Goal: Transaction & Acquisition: Download file/media

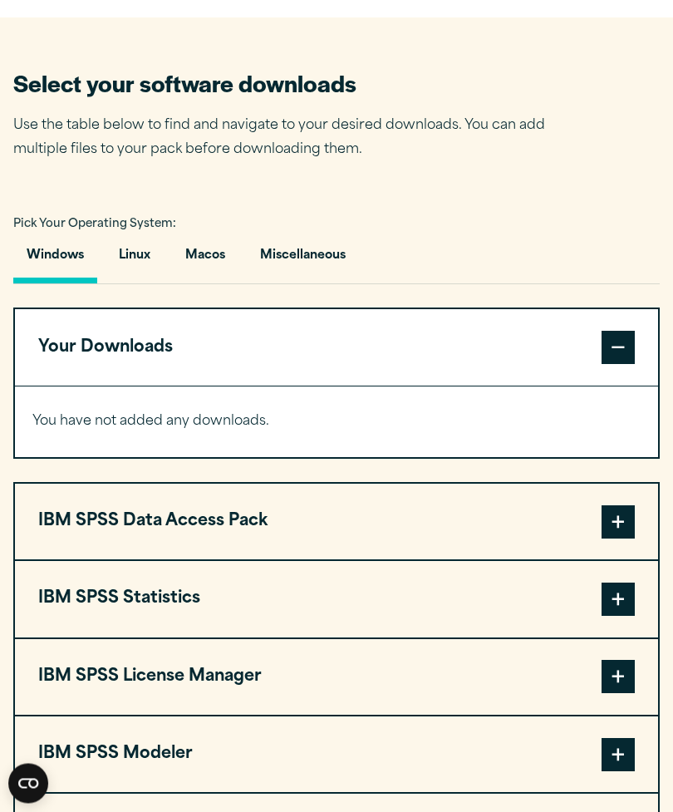
scroll to position [916, 0]
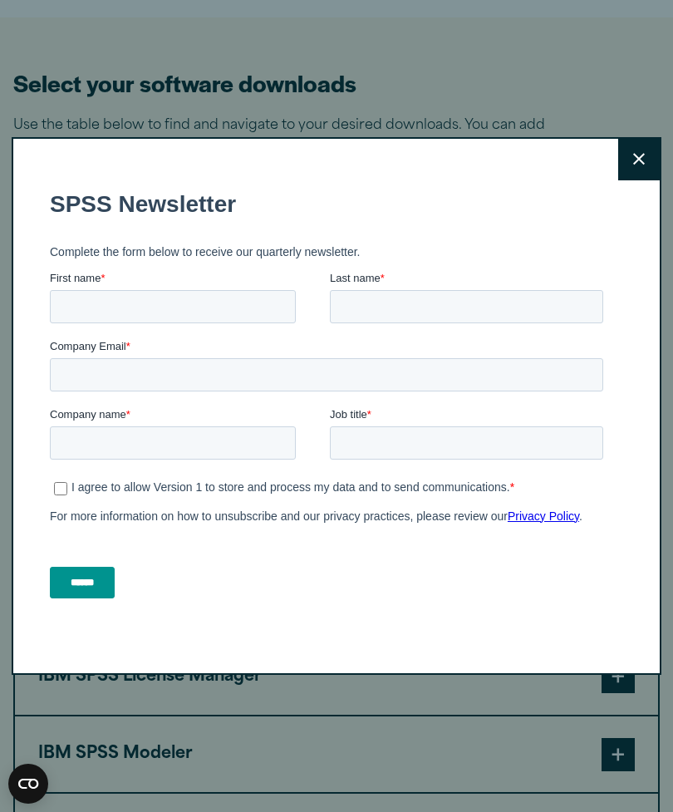
click at [636, 180] on button "Close" at bounding box center [639, 160] width 42 height 42
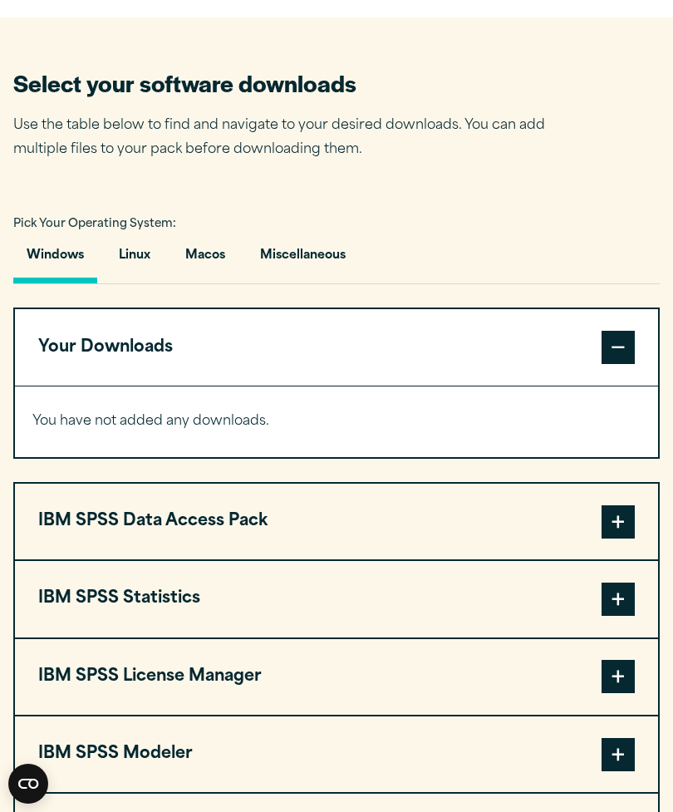
click at [634, 194] on div "Close" at bounding box center [336, 406] width 673 height 812
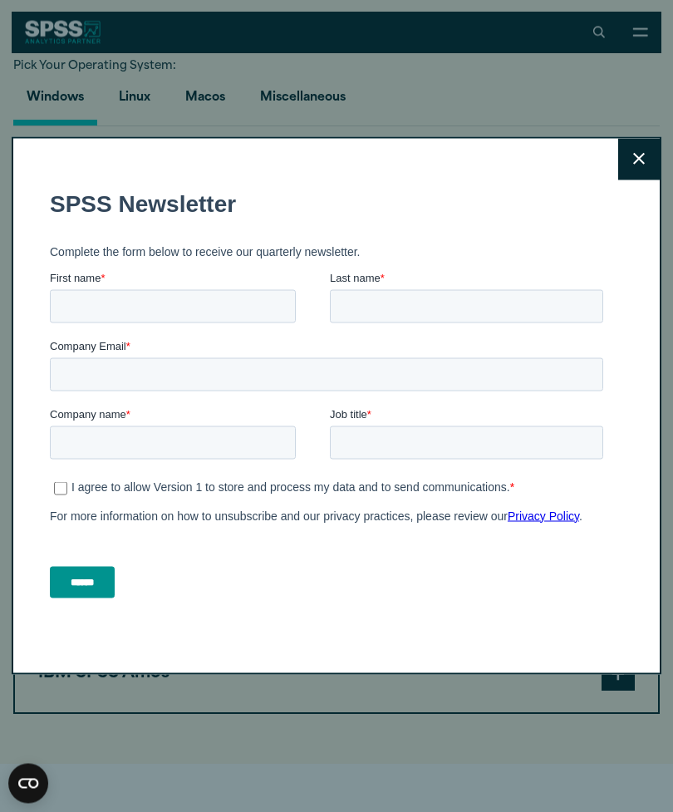
scroll to position [1074, 0]
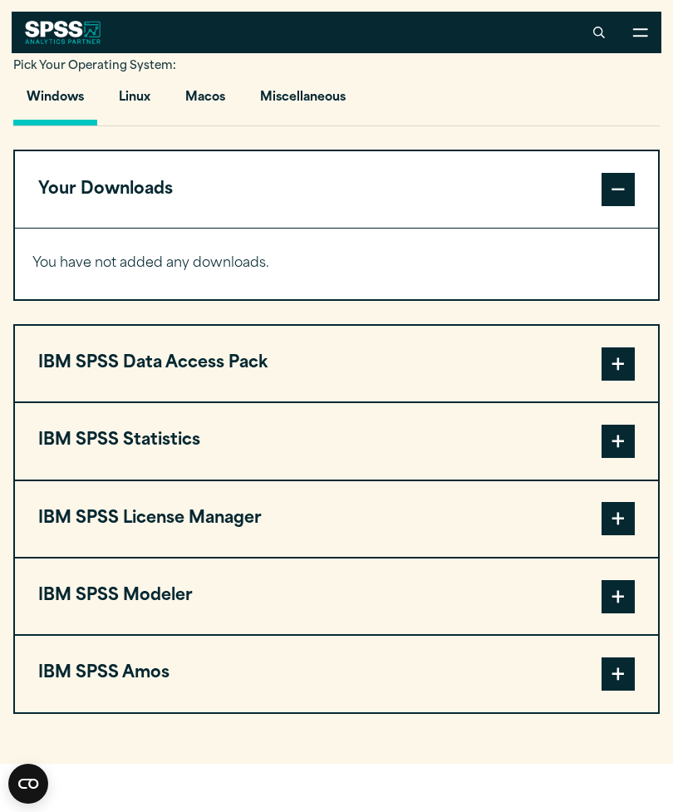
click at [169, 447] on button "IBM SPSS Statistics" at bounding box center [336, 441] width 643 height 76
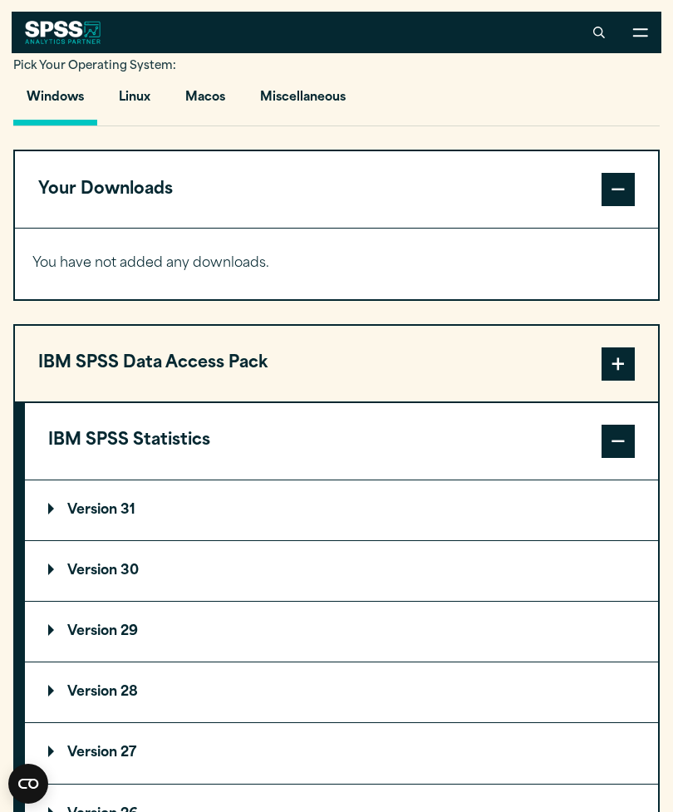
click at [370, 620] on summary "Version 29" at bounding box center [341, 631] width 633 height 60
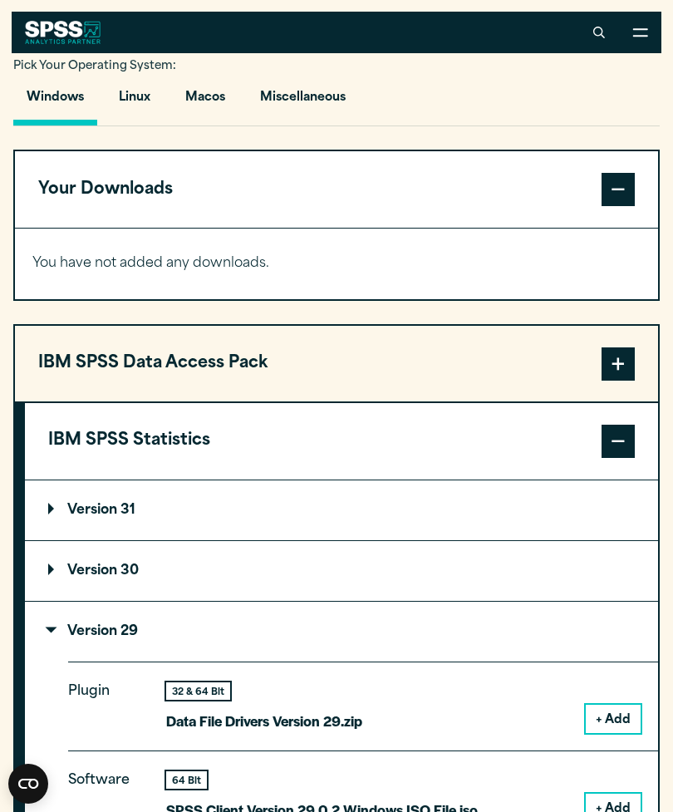
click at [614, 795] on button "+ Add" at bounding box center [613, 807] width 55 height 28
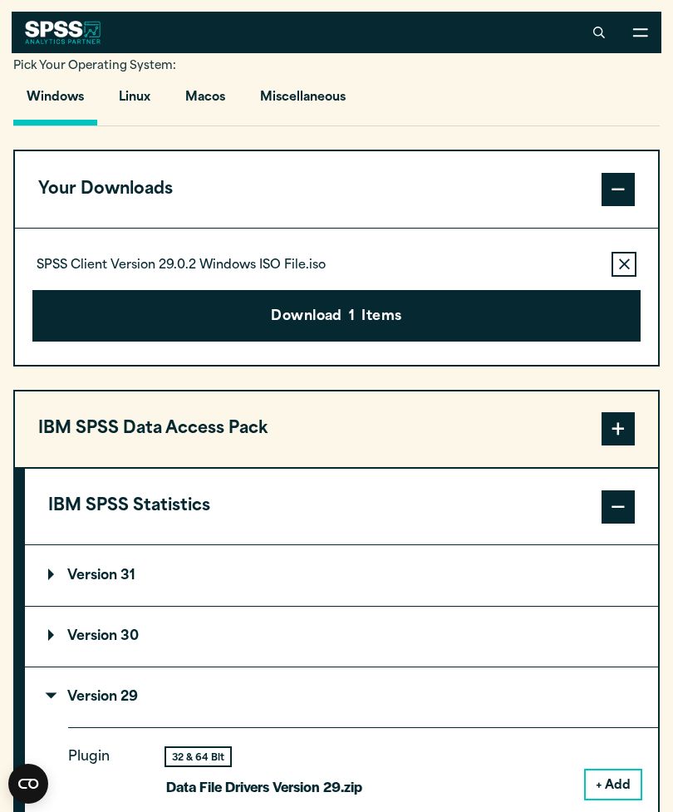
click at [622, 263] on icon "button" at bounding box center [624, 264] width 11 height 12
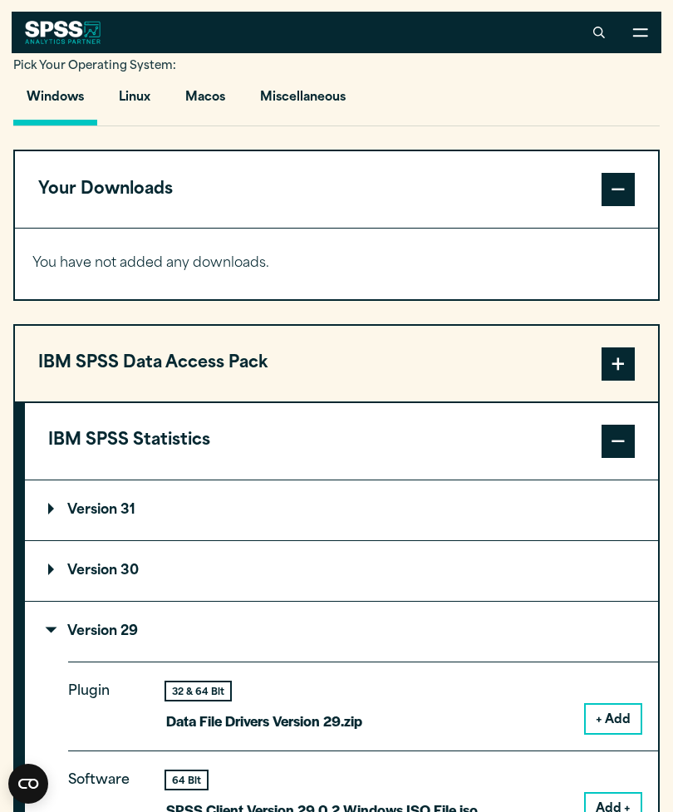
click at [572, 420] on button "IBM SPSS Statistics" at bounding box center [341, 441] width 633 height 76
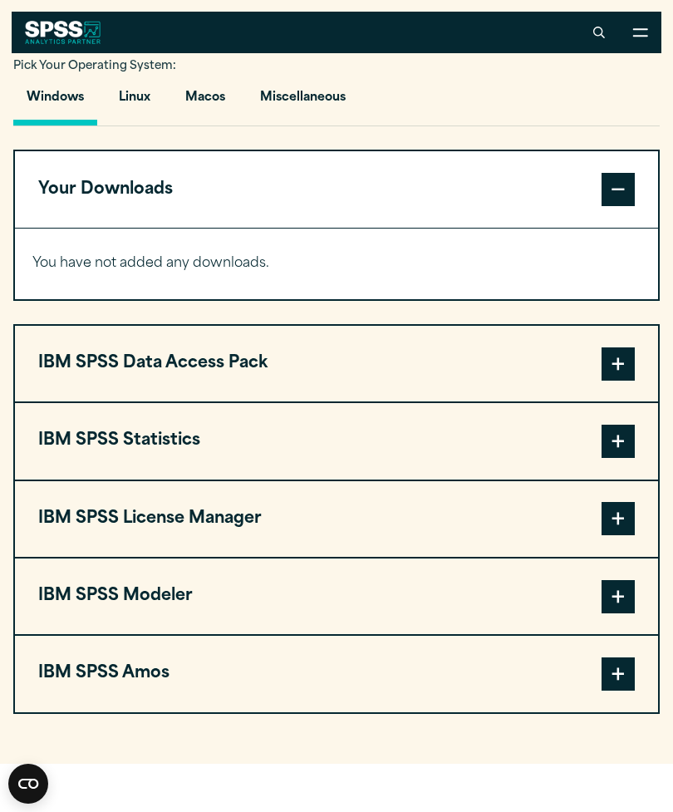
click at [171, 445] on button "IBM SPSS Statistics" at bounding box center [336, 441] width 643 height 76
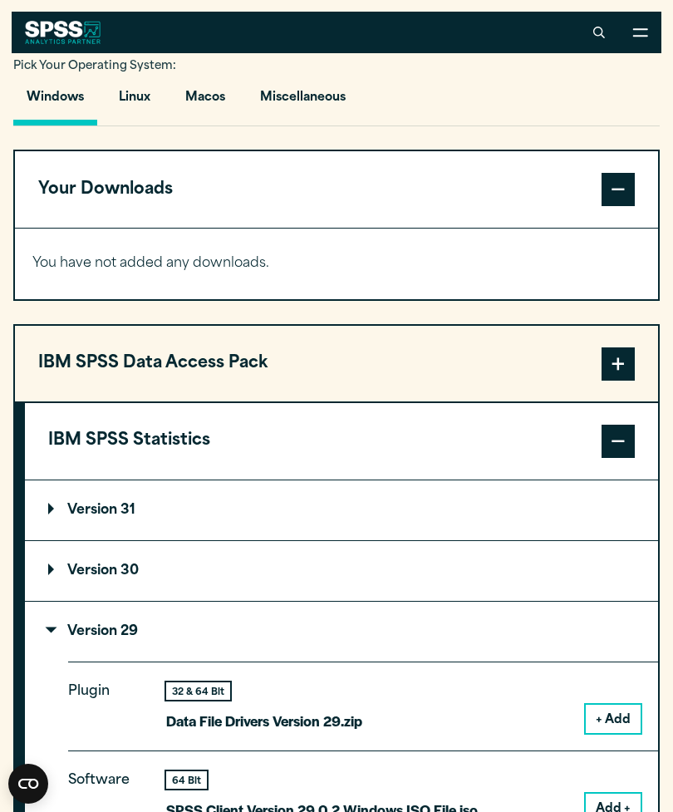
click at [115, 635] on p "Version 29" at bounding box center [93, 631] width 90 height 13
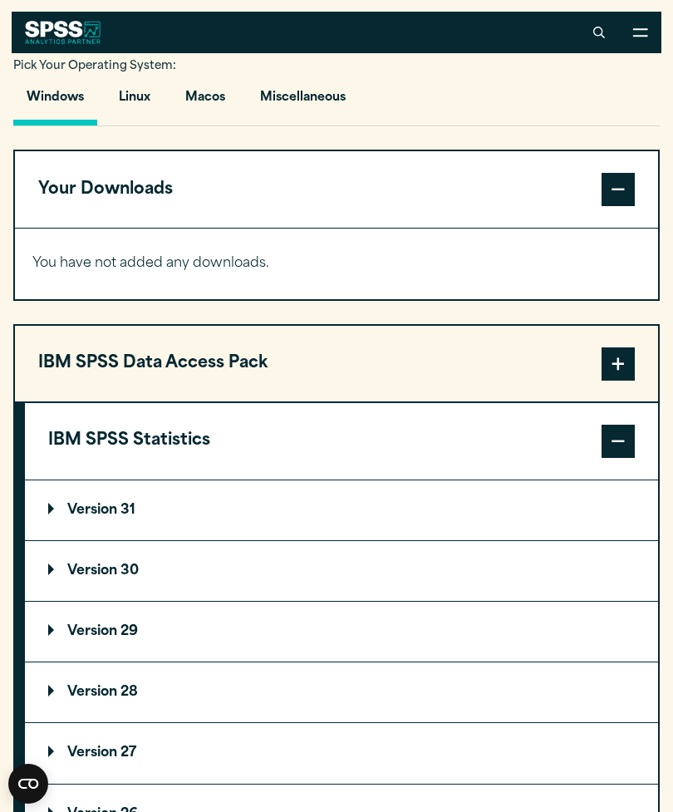
click at [128, 636] on p "Version 29" at bounding box center [93, 631] width 90 height 13
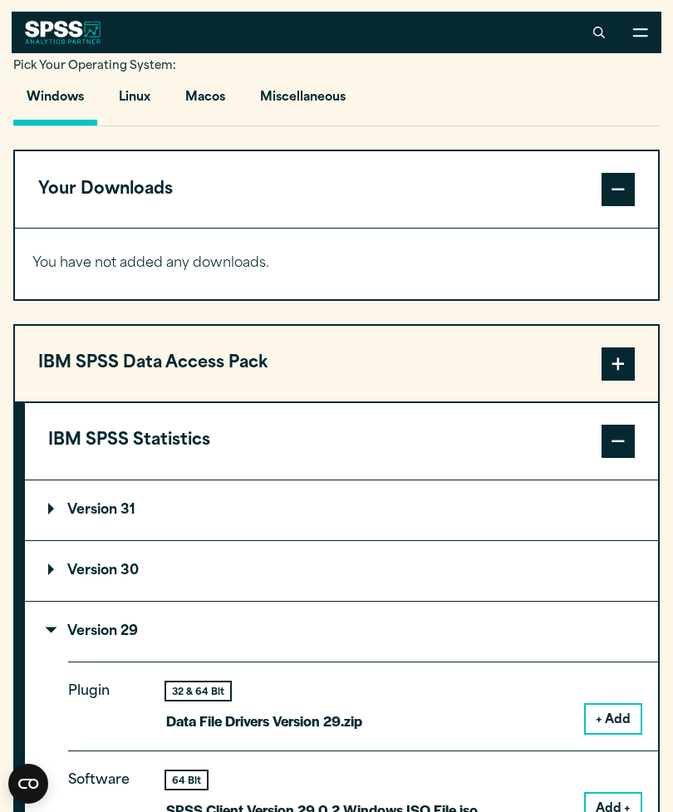
click at [618, 802] on button "Add +" at bounding box center [613, 807] width 55 height 28
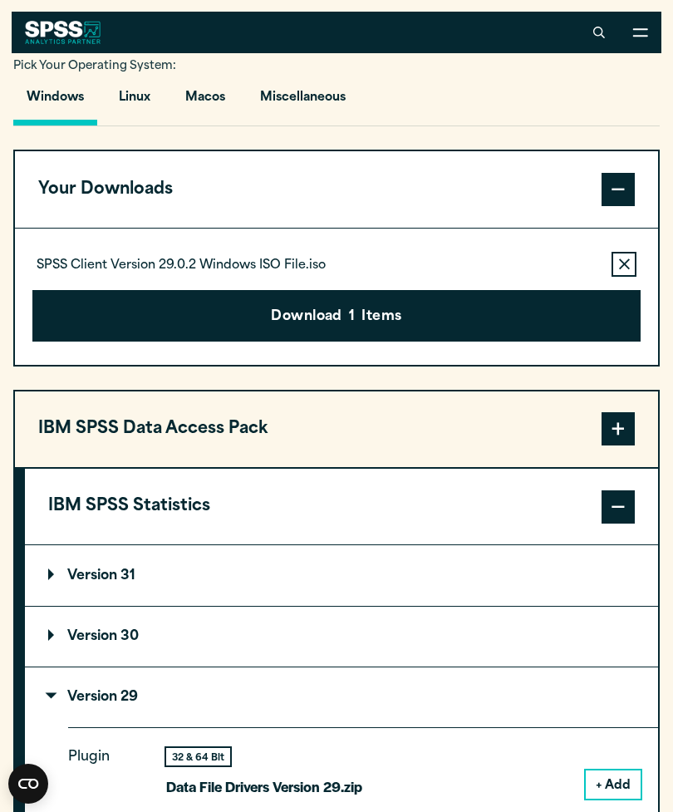
click at [468, 322] on button "Download 1 Items" at bounding box center [336, 316] width 608 height 52
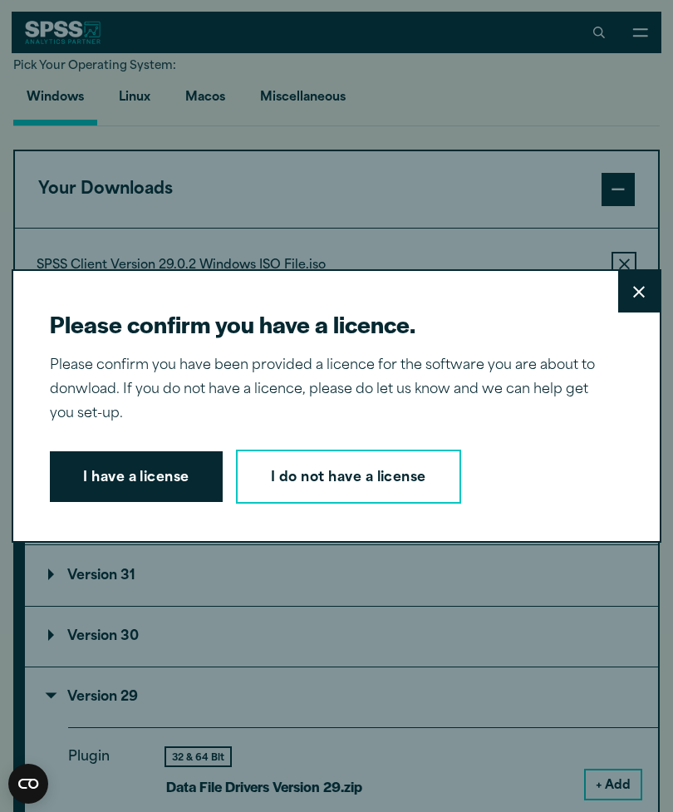
click at [166, 484] on button "I have a license" at bounding box center [136, 477] width 173 height 52
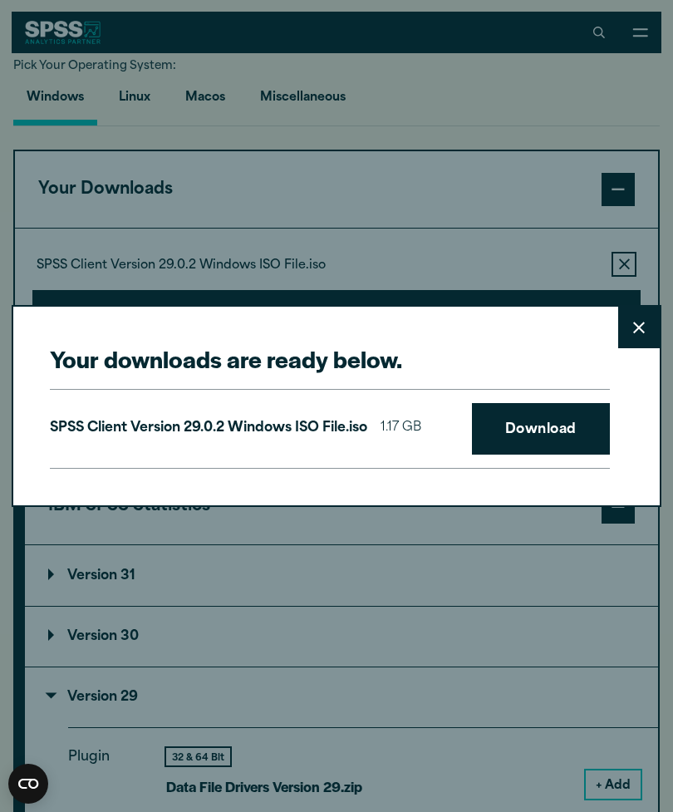
click at [563, 439] on link "Download" at bounding box center [541, 429] width 138 height 52
click at [566, 429] on link "Download" at bounding box center [541, 429] width 138 height 52
click at [670, 399] on div "Your downloads are ready below. Close SPSS Client Version 29.0.2 Windows ISO Fi…" at bounding box center [336, 406] width 673 height 812
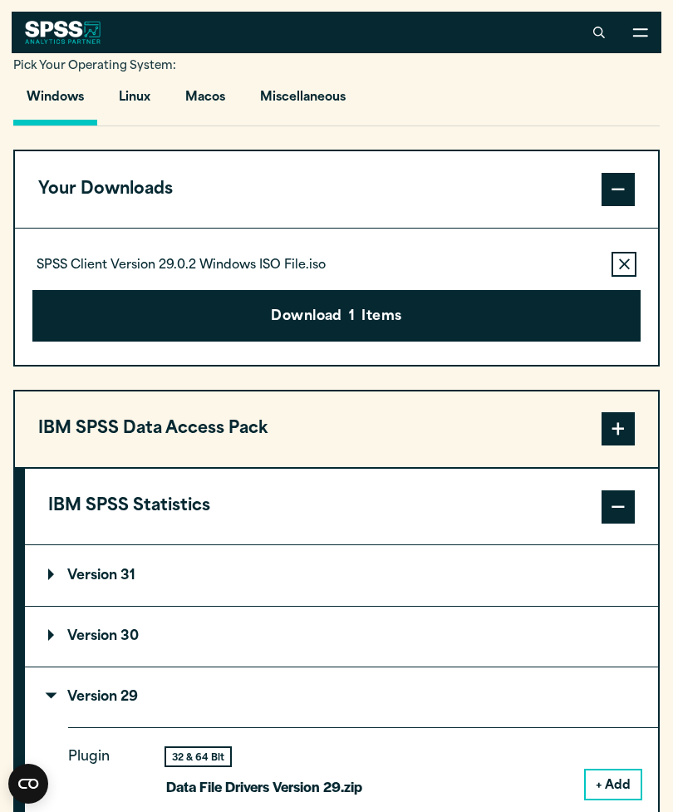
click at [635, 400] on button "Close" at bounding box center [639, 421] width 42 height 42
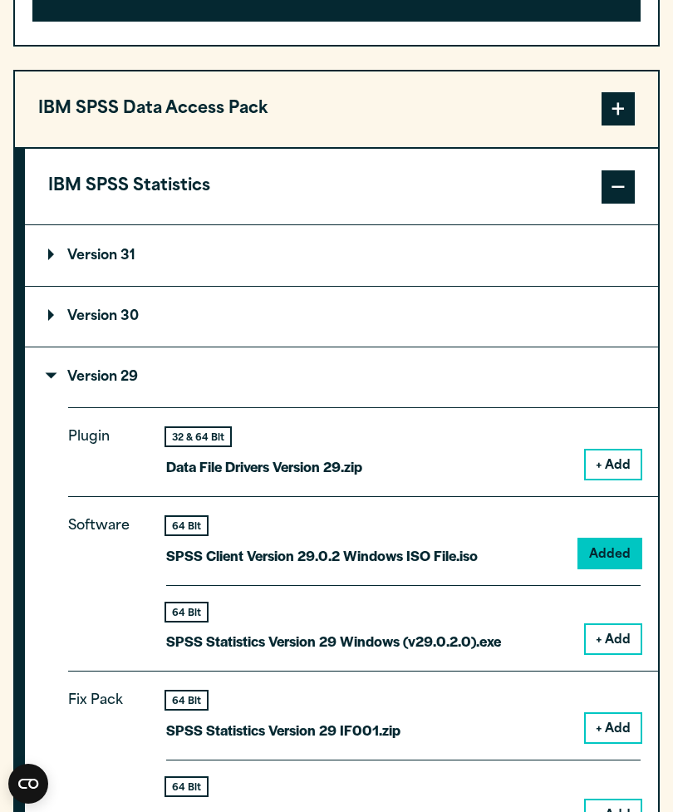
scroll to position [1395, 0]
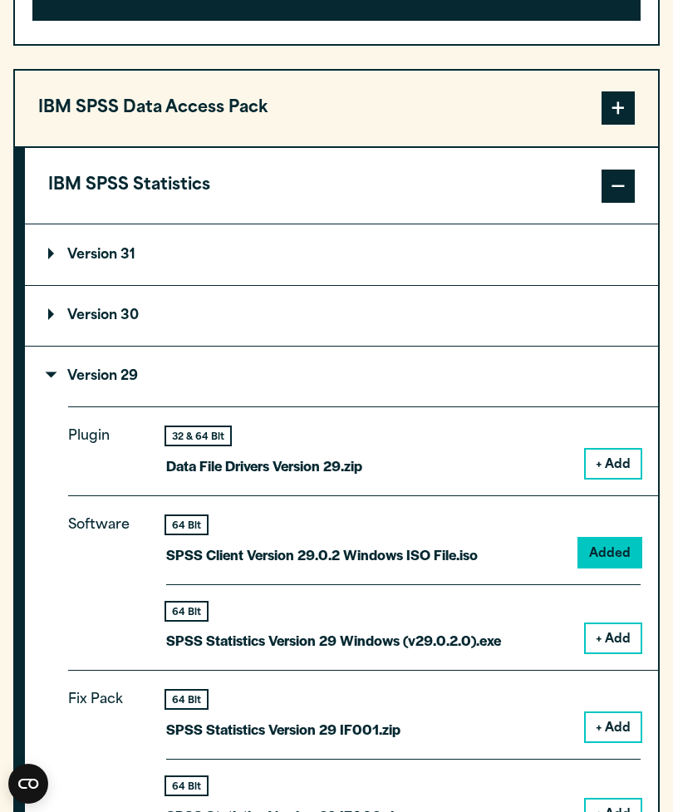
click at [621, 637] on button "+ Add" at bounding box center [613, 638] width 55 height 28
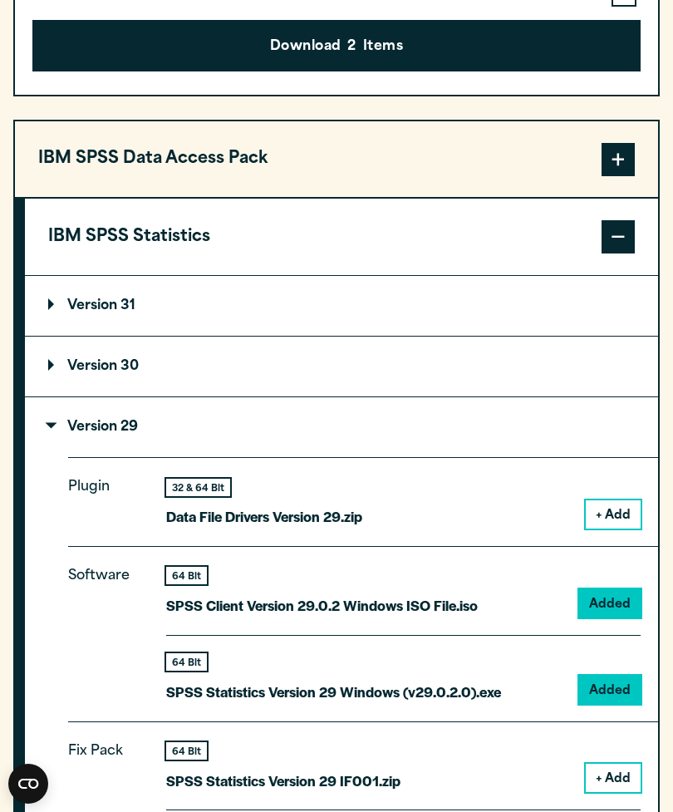
click at [645, 596] on div "Software 64 Bit SPSS Client Version 29.0.2 Windows ISO File.iso Added 64 Bit Ad…" at bounding box center [363, 633] width 590 height 174
click at [599, 701] on div "Software 64 Bit SPSS Client Version 29.0.2 Windows ISO File.iso Added 64 Bit Ad…" at bounding box center [363, 633] width 590 height 174
click at [196, 700] on p "SPSS Statistics Version 29 Windows (v29.0.2.0).exe" at bounding box center [333, 691] width 335 height 24
click at [375, 670] on div "64 Bit SPSS Statistics Version 29 Windows (v29.0.2.0).exe" at bounding box center [333, 678] width 335 height 51
click at [596, 707] on div "Software 64 Bit SPSS Client Version 29.0.2 Windows ISO File.iso Added 64 Bit Ad…" at bounding box center [363, 633] width 590 height 174
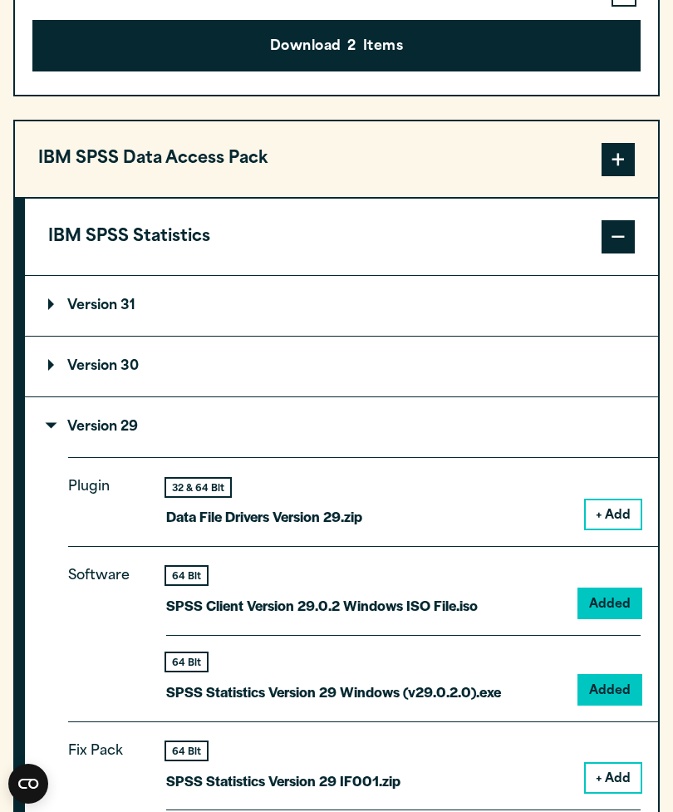
click at [602, 704] on div "Software 64 Bit SPSS Client Version 29.0.2 Windows ISO File.iso Added 64 Bit Ad…" at bounding box center [363, 633] width 590 height 174
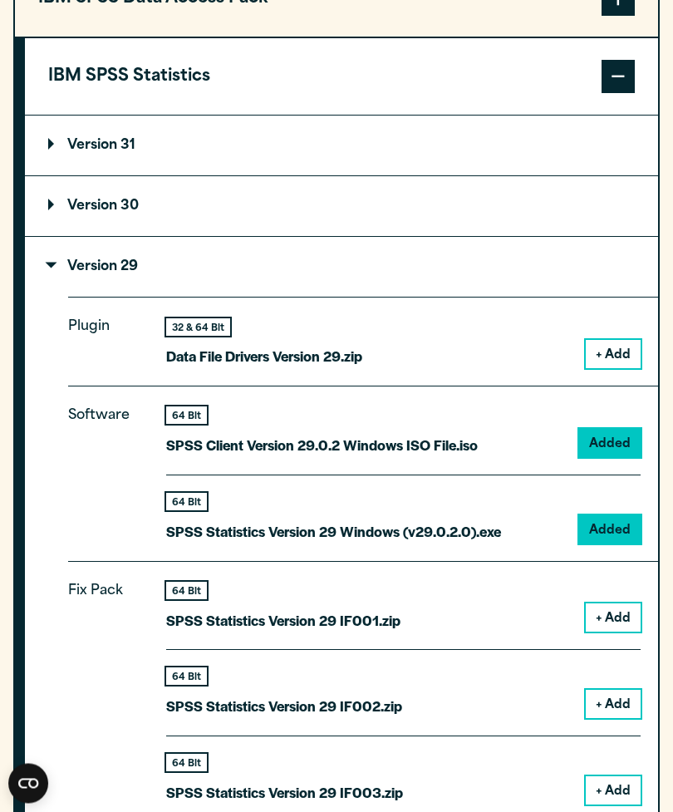
scroll to position [1560, 0]
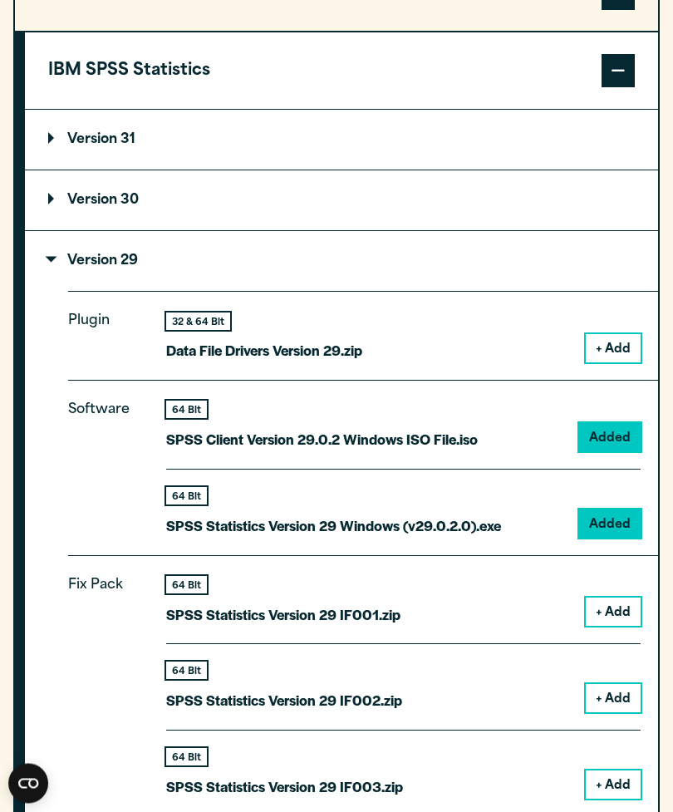
click at [424, 538] on div "Software 64 Bit SPSS Client Version 29.0.2 Windows ISO File.iso Added 64 Bit Ad…" at bounding box center [363, 467] width 590 height 174
click at [190, 493] on div "64 Bit" at bounding box center [186, 496] width 41 height 17
click at [350, 534] on p "SPSS Statistics Version 29 Windows (v29.0.2.0).exe" at bounding box center [333, 526] width 335 height 24
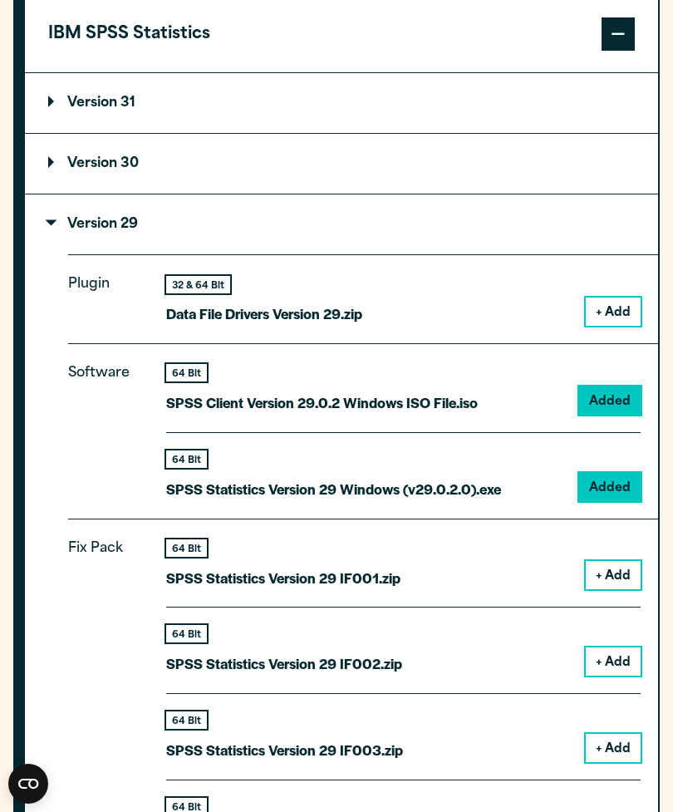
scroll to position [1599, 0]
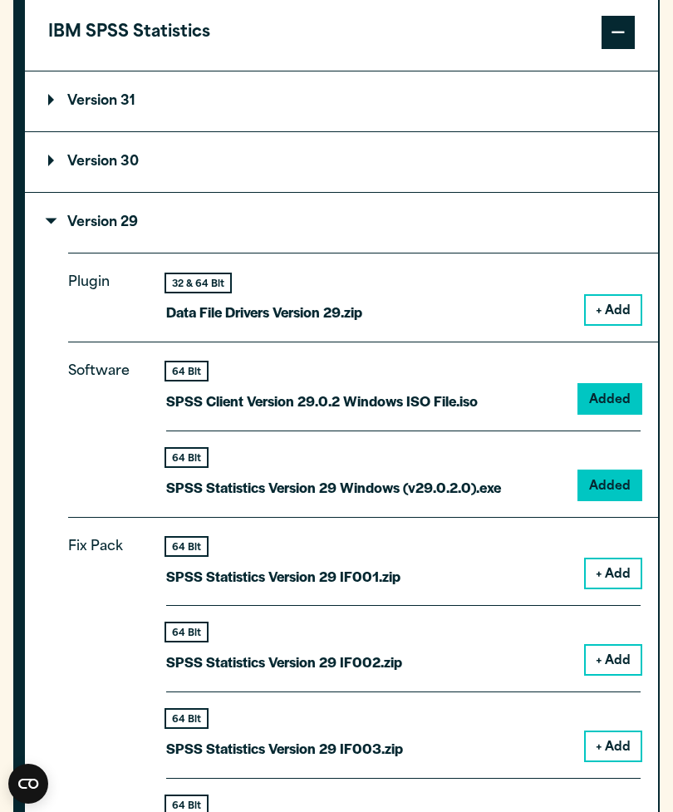
click at [316, 460] on div "64 Bit" at bounding box center [333, 457] width 335 height 17
click at [336, 488] on p "SPSS Statistics Version 29 Windows (v29.0.2.0).exe" at bounding box center [333, 487] width 335 height 24
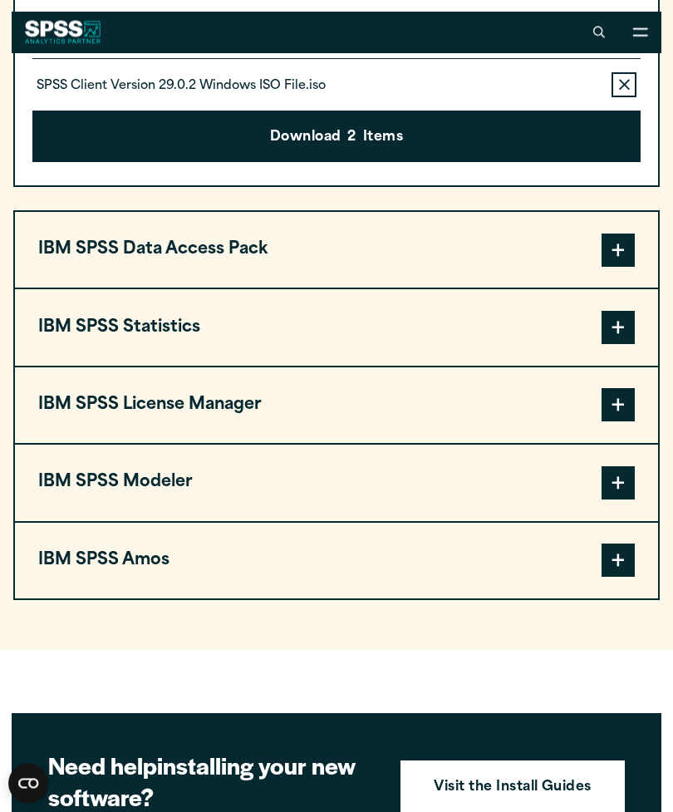
click at [635, 316] on button "IBM SPSS Statistics" at bounding box center [336, 328] width 643 height 76
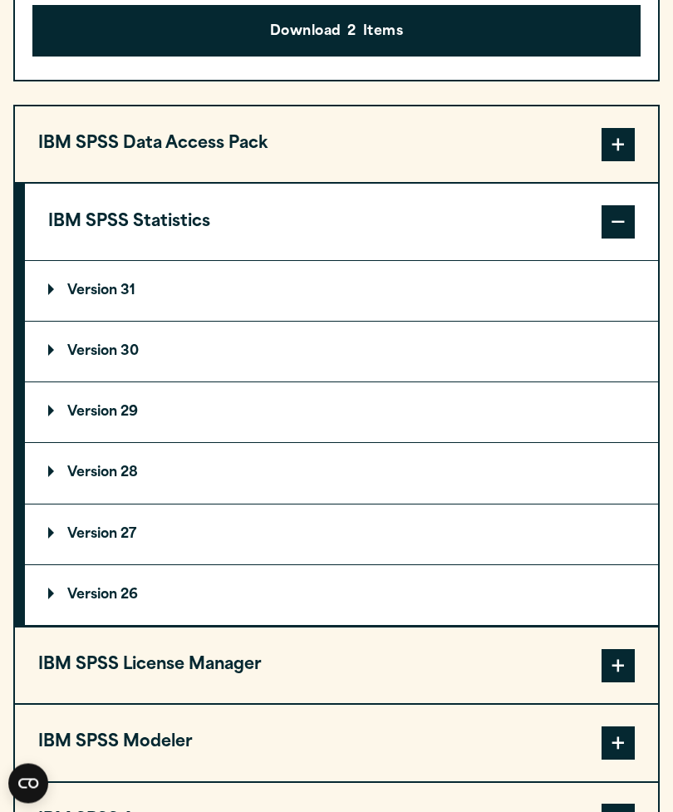
scroll to position [1440, 0]
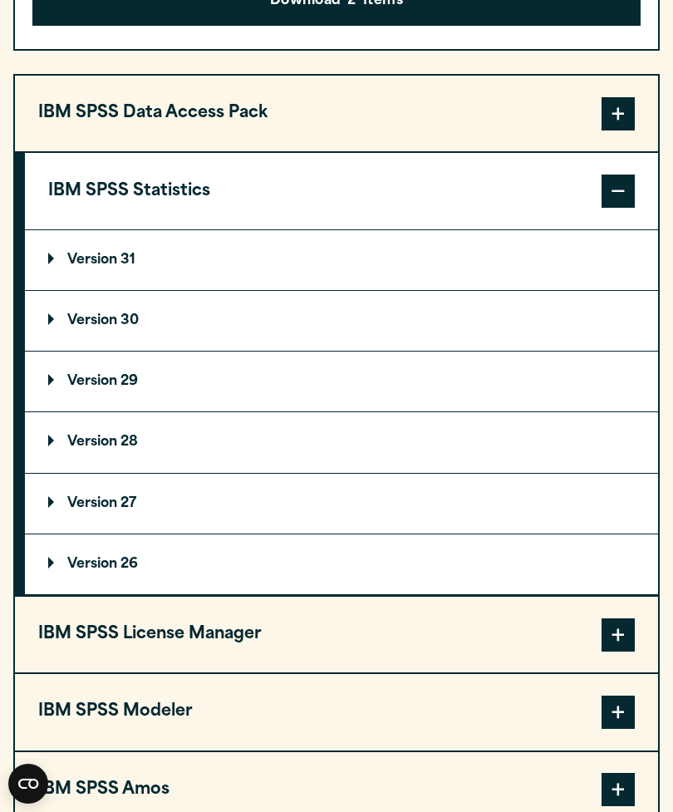
click at [71, 395] on summary "Version 29" at bounding box center [341, 381] width 633 height 60
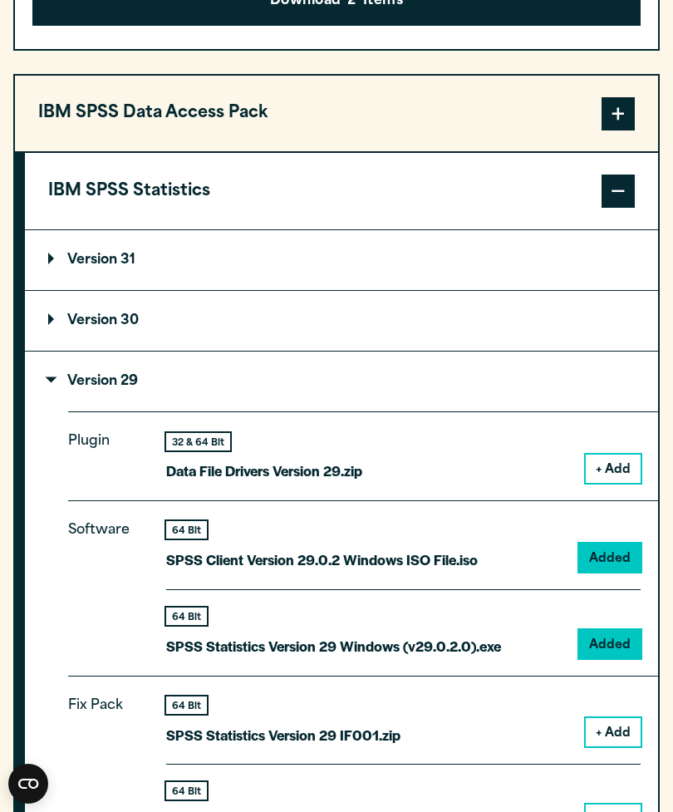
click at [384, 643] on p "SPSS Statistics Version 29 Windows (v29.0.2.0).exe" at bounding box center [333, 646] width 335 height 24
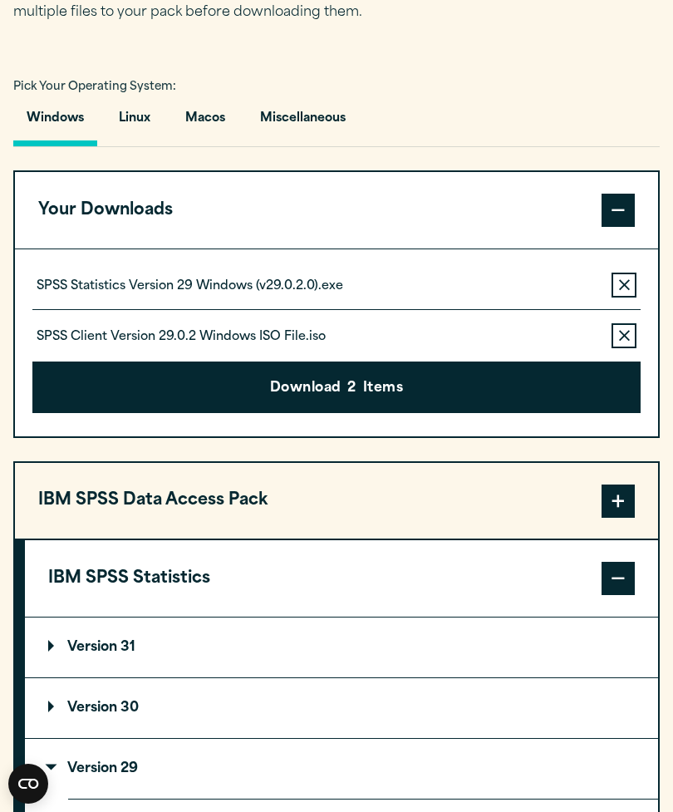
scroll to position [1124, 0]
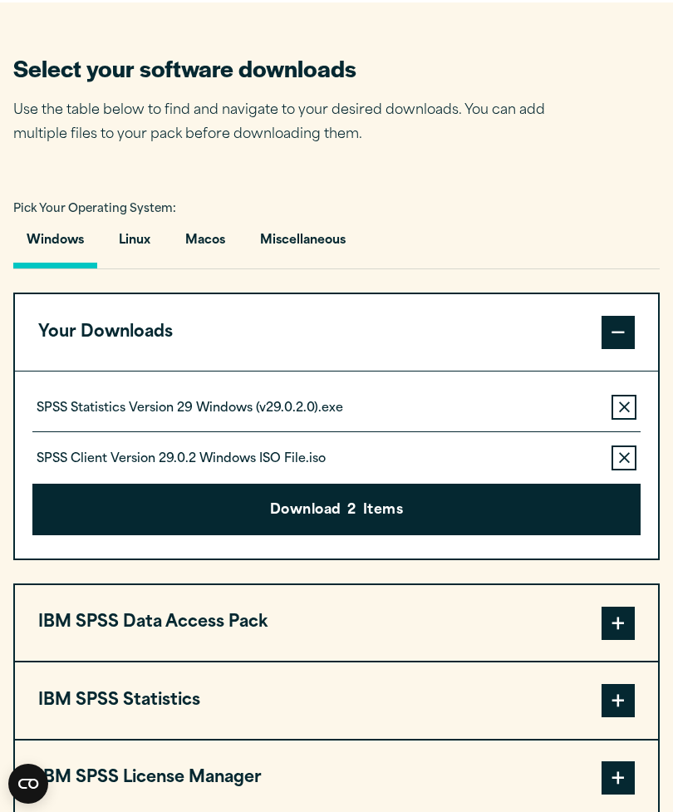
scroll to position [907, 0]
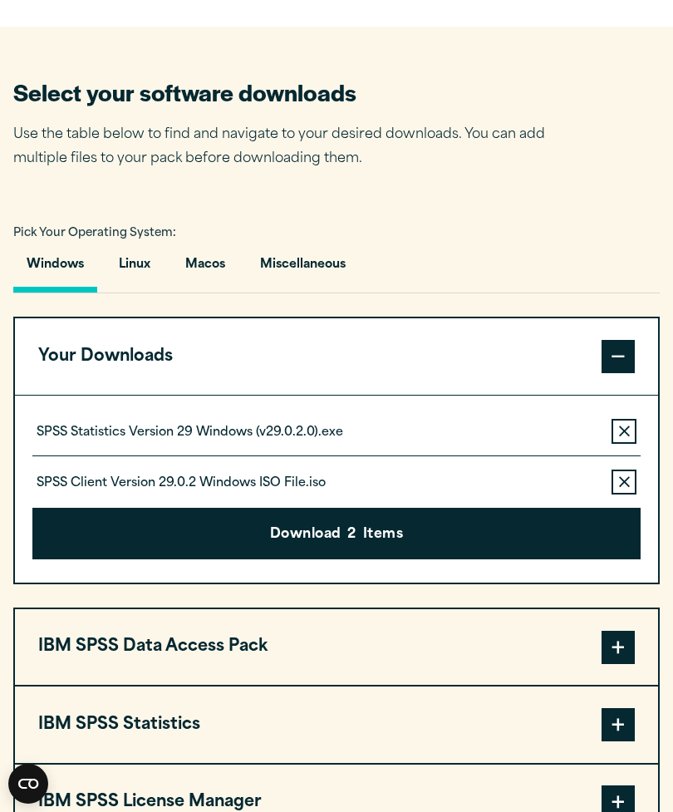
click at [628, 482] on icon "button" at bounding box center [624, 482] width 11 height 12
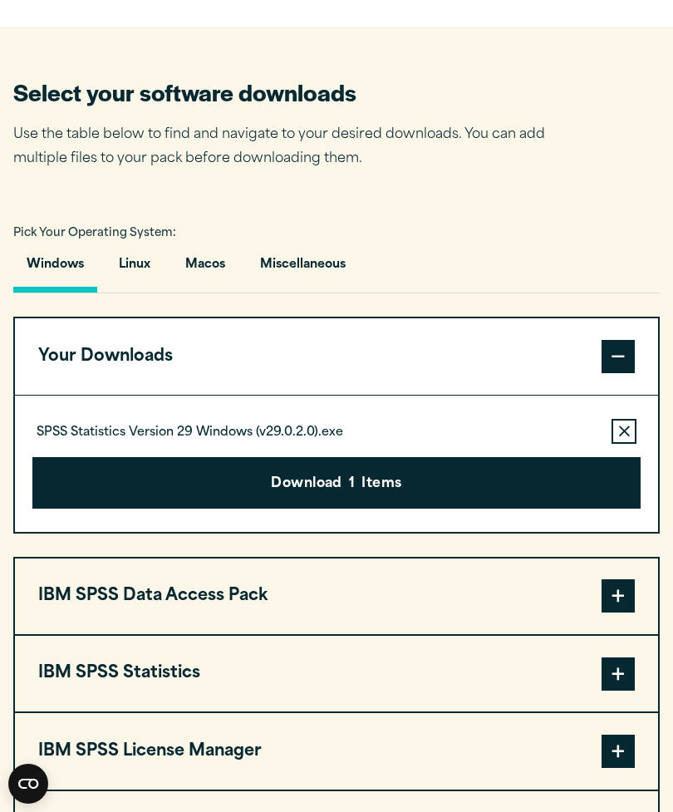
click at [514, 491] on button "Download 1 Items" at bounding box center [336, 483] width 608 height 52
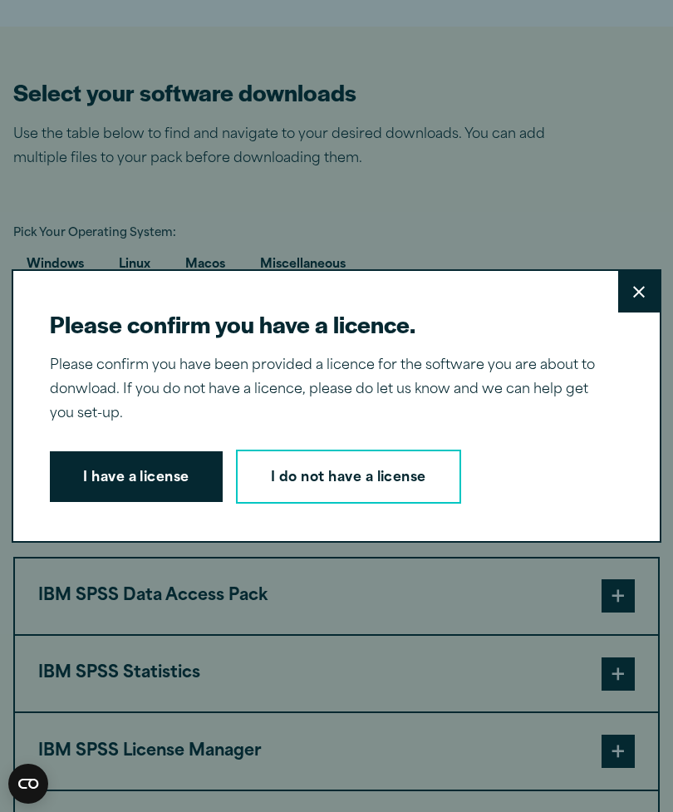
click at [167, 500] on button "I have a license" at bounding box center [136, 477] width 173 height 52
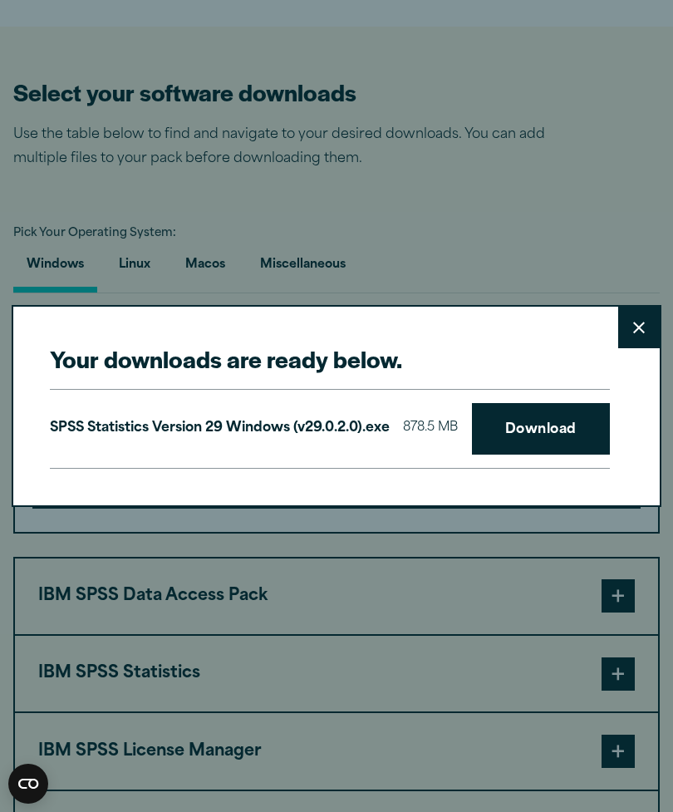
click at [472, 454] on link "Download" at bounding box center [541, 429] width 138 height 52
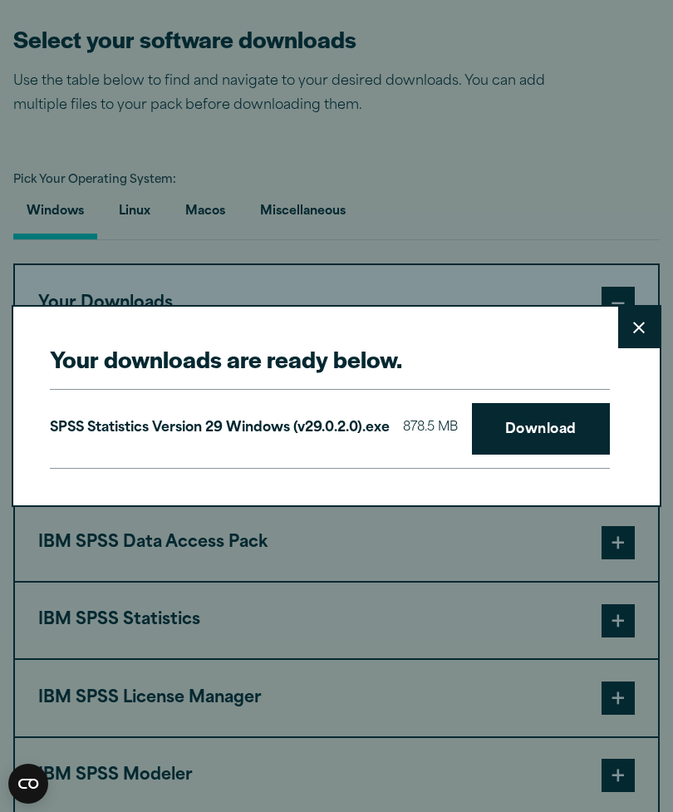
scroll to position [1008, 0]
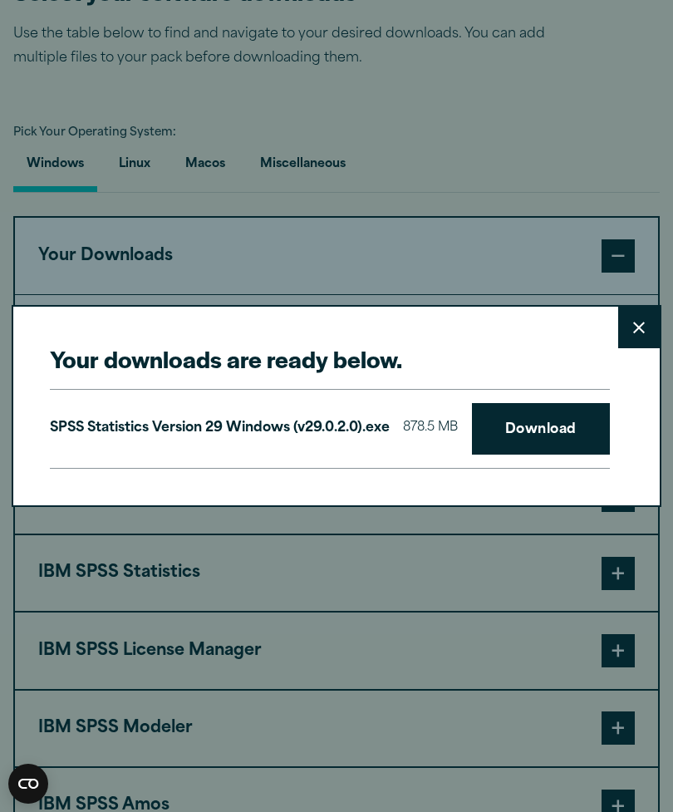
click at [645, 319] on button "Close" at bounding box center [639, 328] width 42 height 42
